Goal: Information Seeking & Learning: Check status

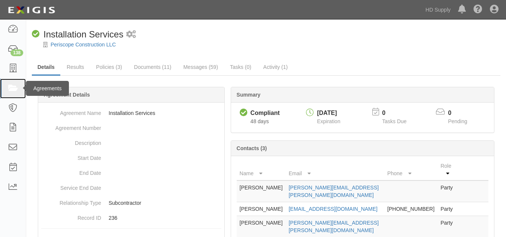
click at [9, 88] on icon at bounding box center [12, 88] width 10 height 9
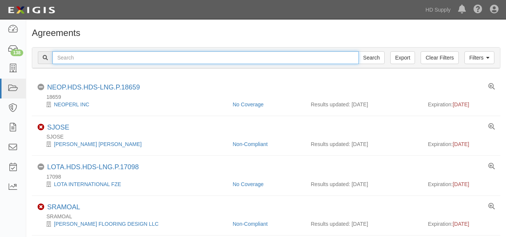
click at [170, 57] on input "text" at bounding box center [205, 57] width 306 height 13
paste input "Reliable Home Solutions, LLC dba Reliable Heating and Air Conditioning"
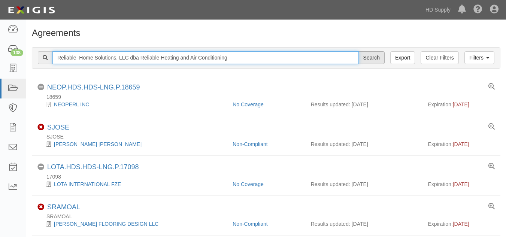
type input "Reliable Home Solutions, LLC dba Reliable Heating and Air Conditioning"
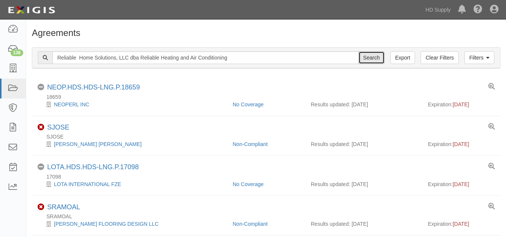
click at [372, 59] on input "Search" at bounding box center [371, 57] width 26 height 13
